Goal: Use online tool/utility

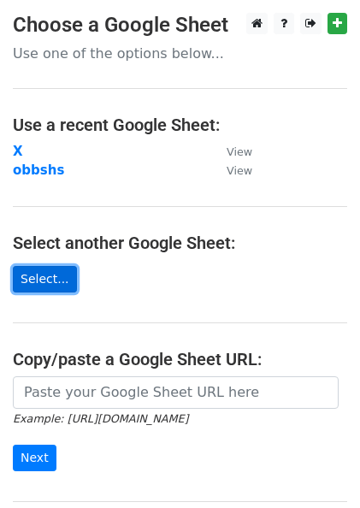
click at [43, 270] on link "Select..." at bounding box center [45, 279] width 64 height 27
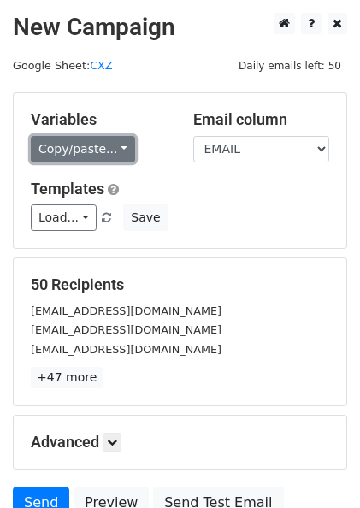
click at [121, 147] on link "Copy/paste..." at bounding box center [83, 149] width 104 height 27
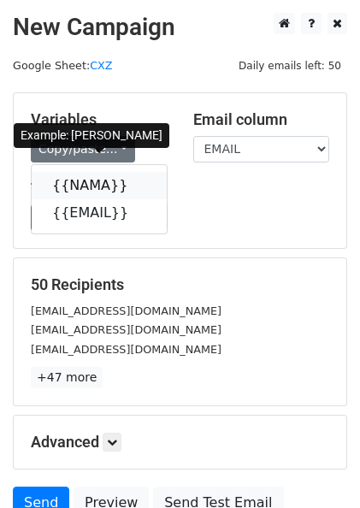
click at [132, 181] on icon at bounding box center [139, 185] width 14 height 14
